Goal: Answer question/provide support: Share knowledge or assist other users

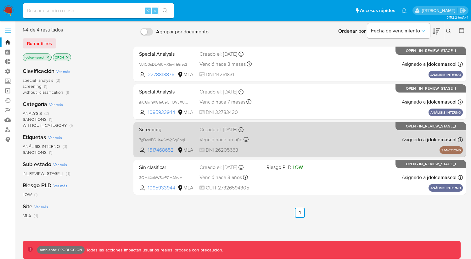
click at [299, 140] on div "Screening 7gDwdPQUt4KvtVg6qChqiWKa 1517468652 MLA Creado el: [DATE] Creado el: …" at bounding box center [300, 140] width 327 height 32
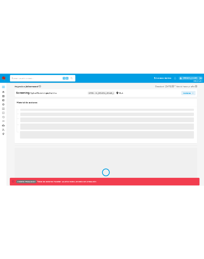
scroll to position [281, 0]
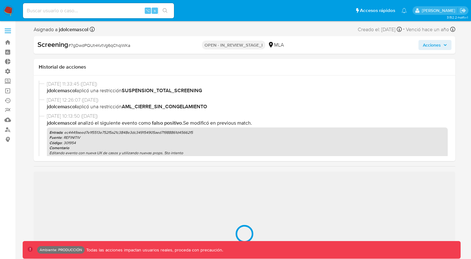
select select "10"
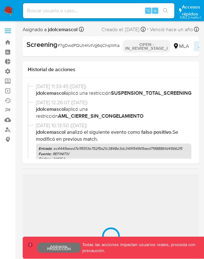
scroll to position [33, 0]
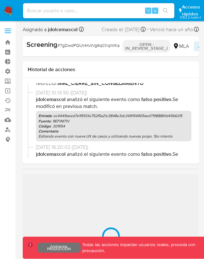
select select "10"
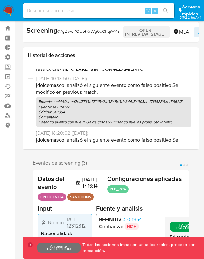
scroll to position [30, 0]
